Goal: Task Accomplishment & Management: Manage account settings

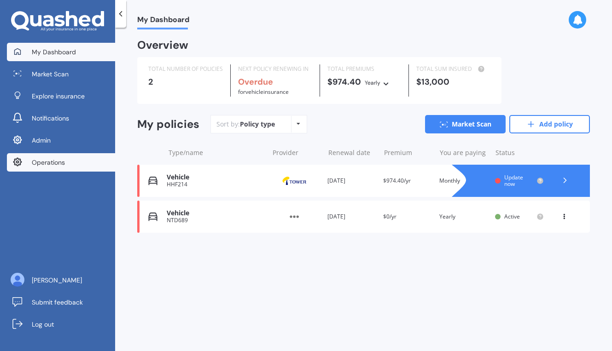
click at [37, 159] on span "Operations" at bounding box center [48, 162] width 33 height 9
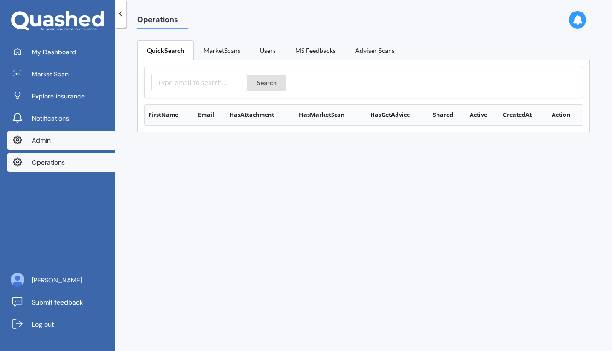
click at [51, 136] on link "Admin" at bounding box center [61, 140] width 108 height 18
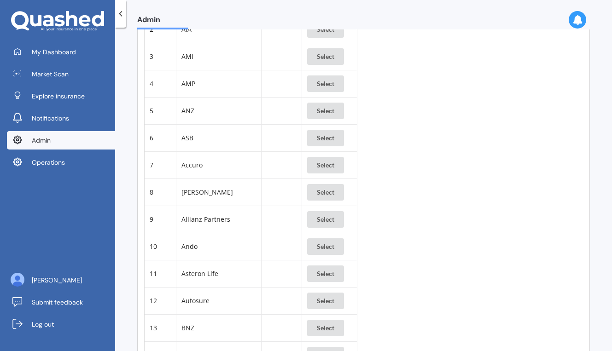
scroll to position [101, 0]
click at [232, 158] on td "Accuro" at bounding box center [218, 163] width 85 height 27
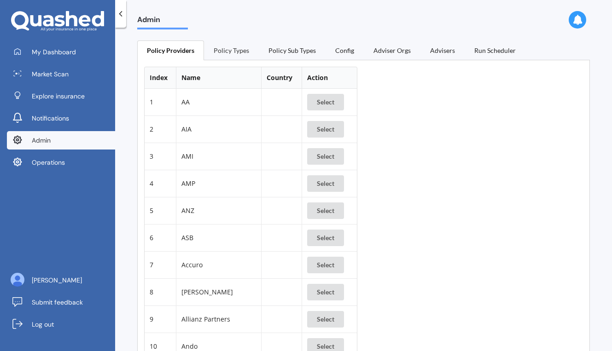
click at [233, 54] on link "Policy Types" at bounding box center [231, 49] width 55 height 19
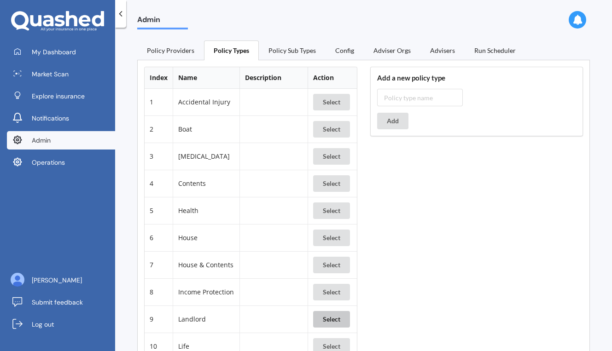
scroll to position [410, 0]
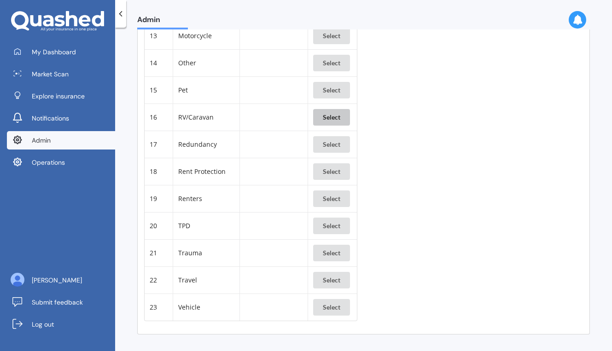
click at [335, 125] on button "Select" at bounding box center [331, 117] width 37 height 17
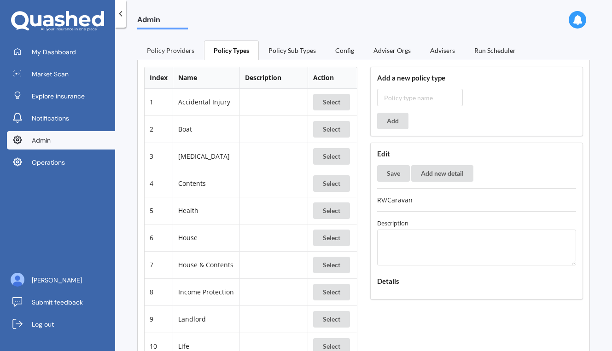
click at [178, 54] on link "Policy Providers" at bounding box center [170, 49] width 67 height 19
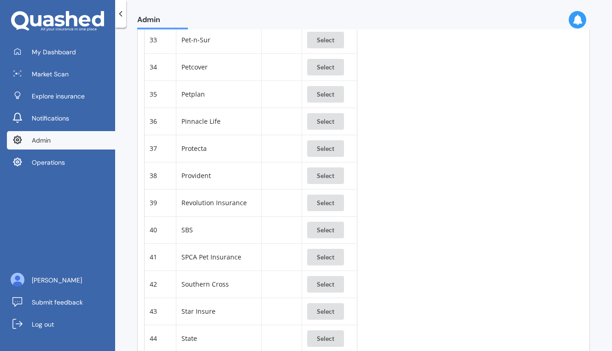
scroll to position [698, 0]
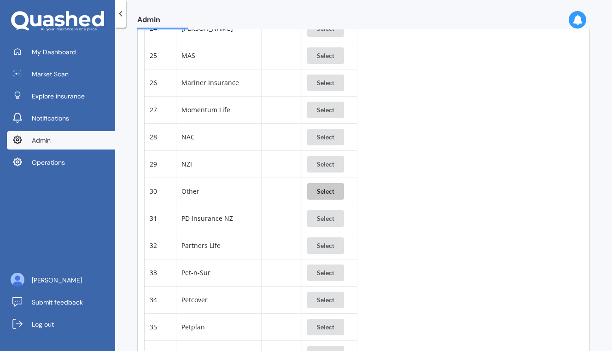
click at [319, 190] on button "Select" at bounding box center [325, 191] width 37 height 17
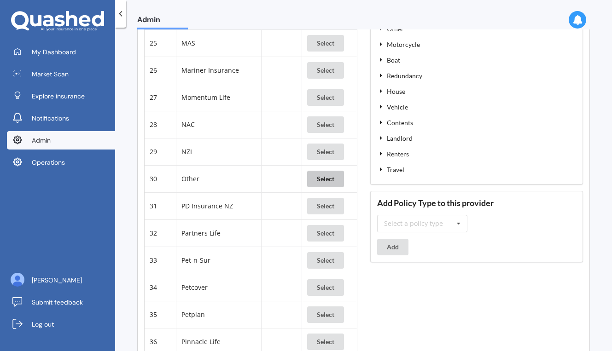
scroll to position [706, 0]
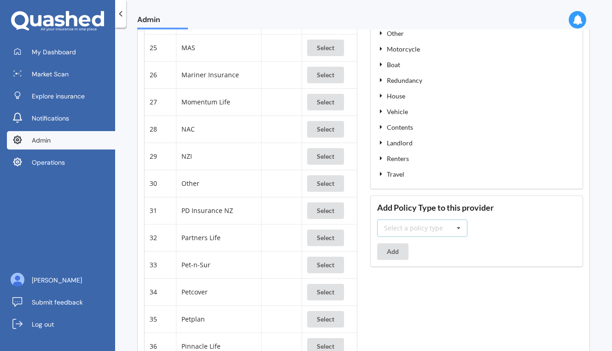
click at [421, 231] on div "Select a policy type" at bounding box center [413, 228] width 59 height 6
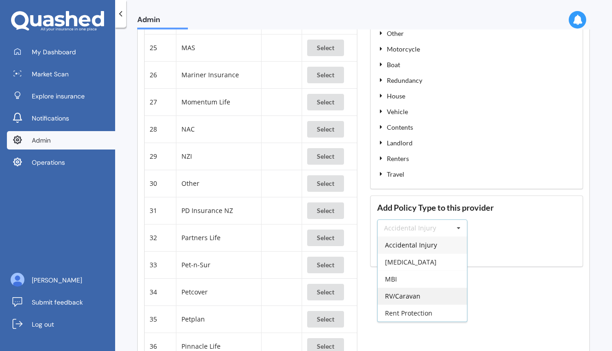
click at [409, 300] on div "RV/Caravan" at bounding box center [421, 296] width 89 height 17
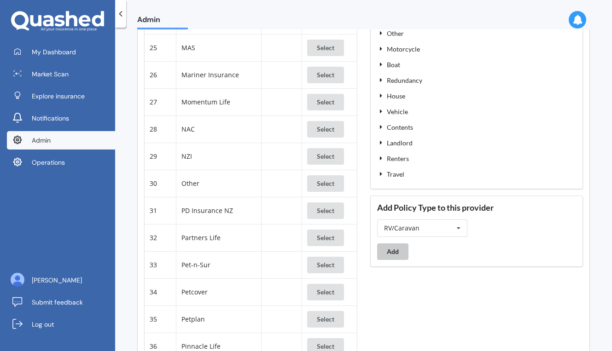
click at [399, 260] on button "Add" at bounding box center [392, 251] width 31 height 17
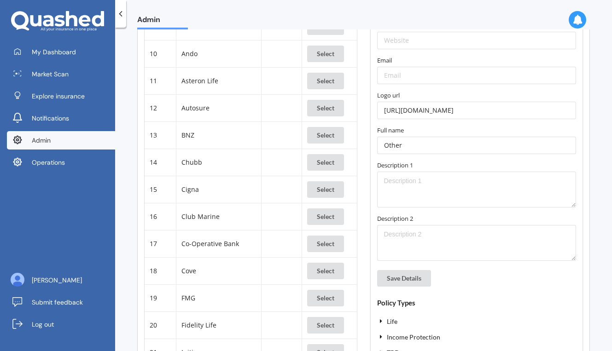
scroll to position [294, 0]
click at [414, 283] on button "Save Details" at bounding box center [404, 277] width 54 height 17
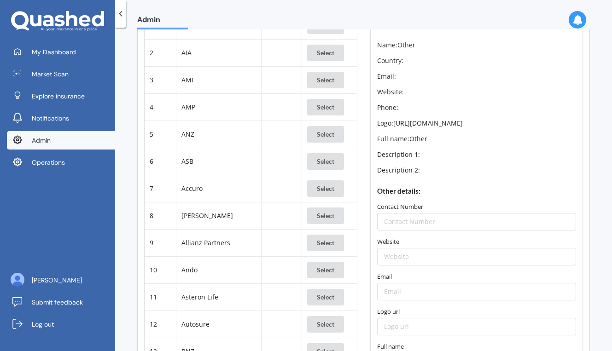
scroll to position [0, 0]
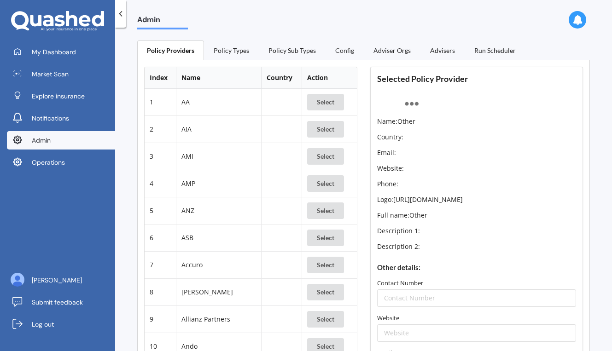
click at [342, 48] on link "Config" at bounding box center [344, 49] width 38 height 19
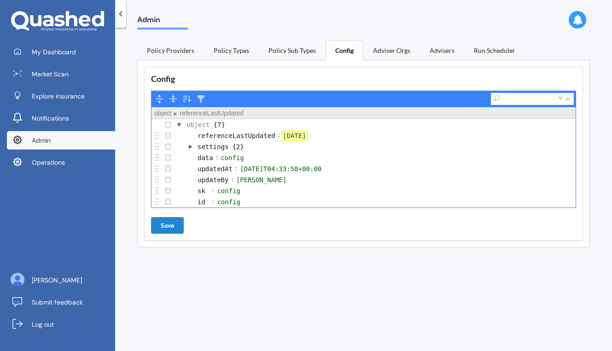
drag, startPoint x: 309, startPoint y: 134, endPoint x: 301, endPoint y: 135, distance: 7.8
click at [301, 135] on div "2025-09-26" at bounding box center [294, 136] width 26 height 10
click at [175, 229] on button "Save" at bounding box center [167, 225] width 33 height 17
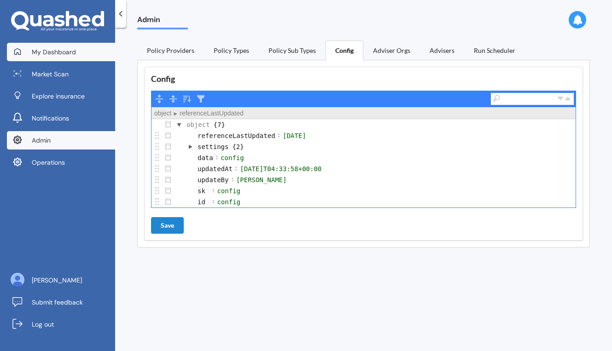
click at [56, 52] on span "My Dashboard" at bounding box center [54, 51] width 44 height 9
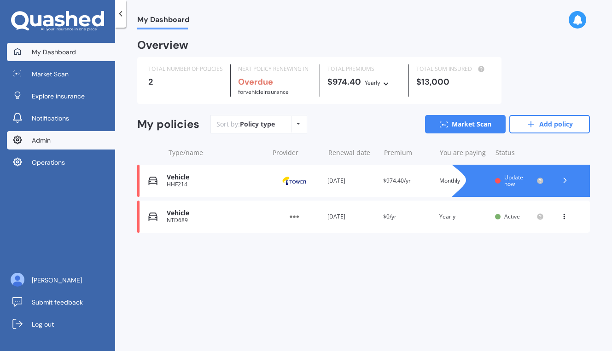
click at [66, 144] on link "Admin" at bounding box center [61, 140] width 108 height 18
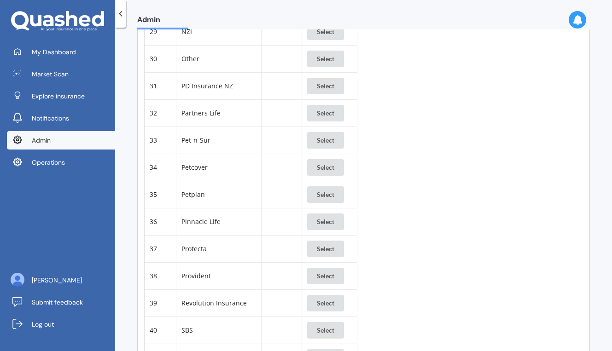
scroll to position [837, 0]
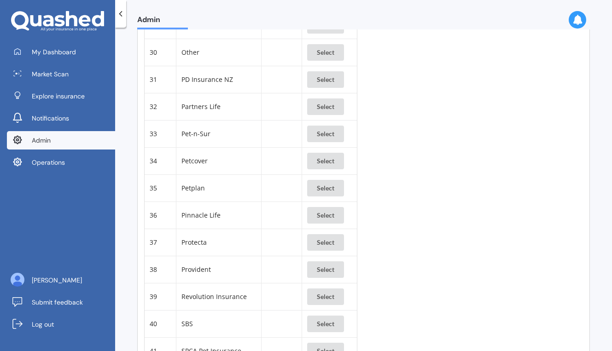
click at [324, 61] on td "Select" at bounding box center [328, 52] width 55 height 27
click at [327, 54] on button "Select" at bounding box center [325, 52] width 37 height 17
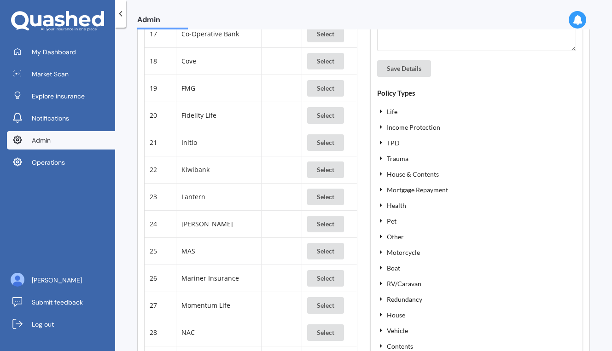
scroll to position [498, 0]
